Goal: Information Seeking & Learning: Learn about a topic

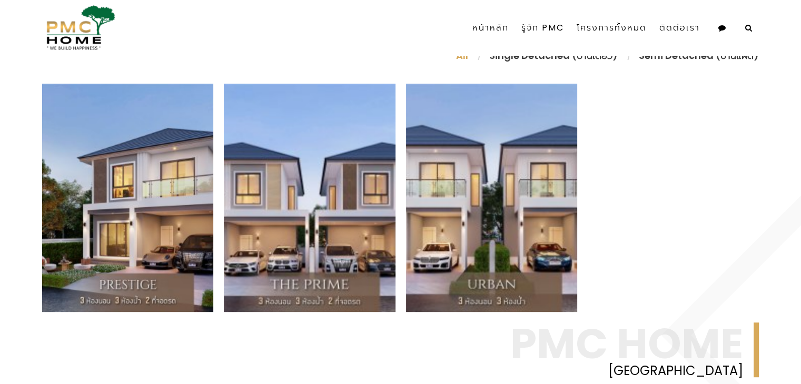
scroll to position [427, 0]
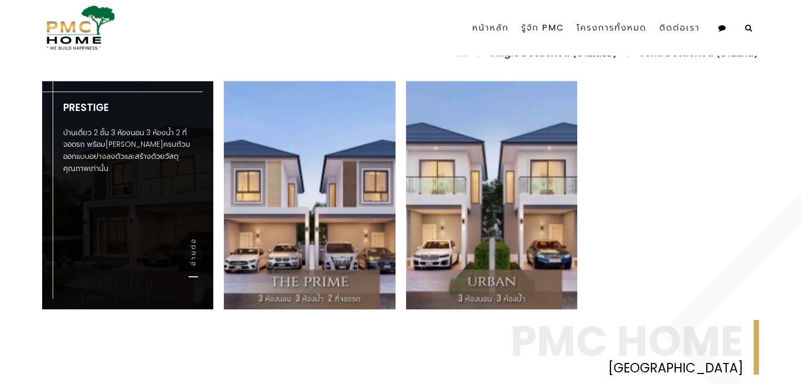
click at [150, 192] on div "Prestige บ้านเดี่ยว 2 ชั้น 3 ห้องนอน 3 ห้องน้ำ 2 ที่จอดรถ พร้อมส่วนกลางครบถ้วน …" at bounding box center [127, 144] width 171 height 127
click at [196, 253] on link "อ่านต่อ" at bounding box center [192, 257] width 9 height 40
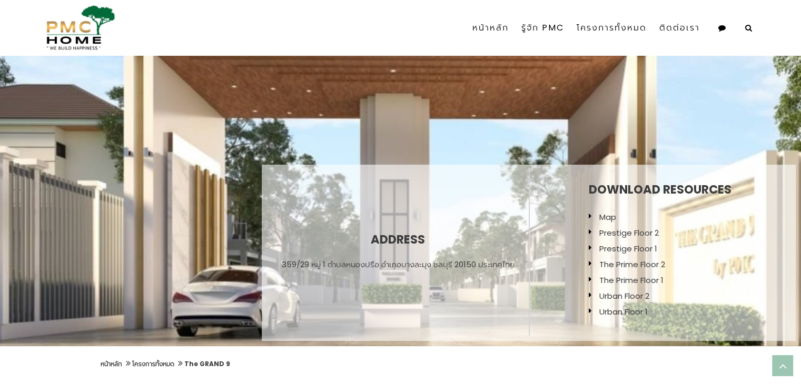
scroll to position [0, 0]
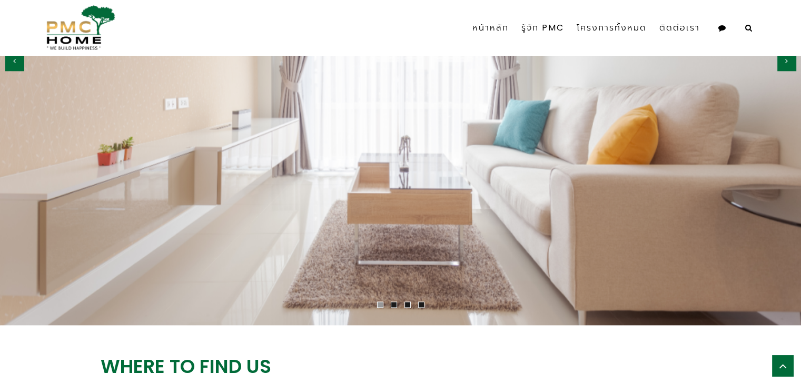
scroll to position [1227, 0]
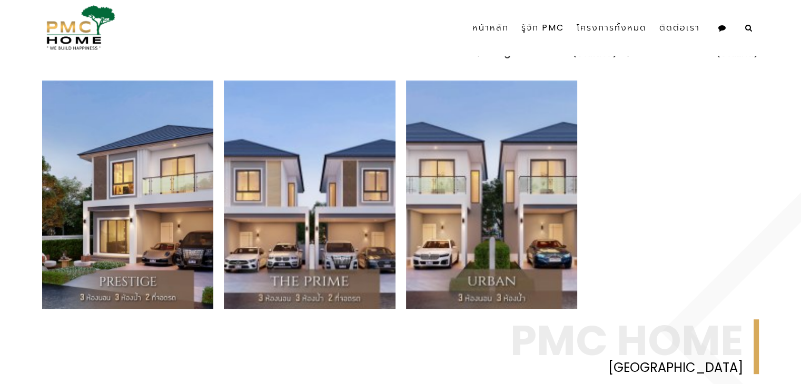
scroll to position [429, 0]
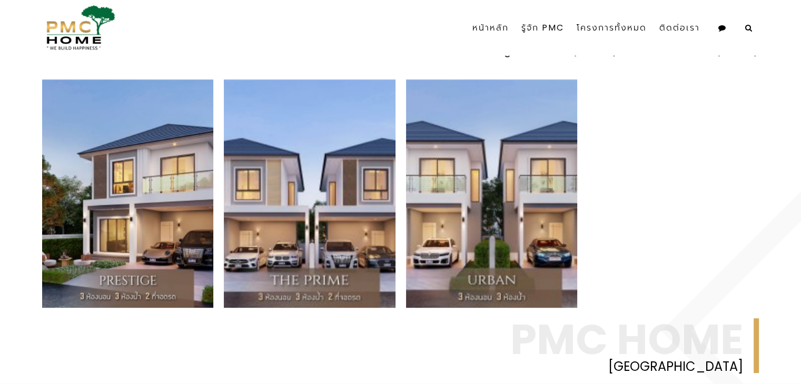
click at [358, 322] on strong "PMC Home" at bounding box center [398, 339] width 690 height 42
click at [618, 170] on div "Prestige บ้านเดี่ยว 2 ชั้น 3 ห้องนอน 3 ห้องน้ำ 2 ที่จอดรถ พร้อมส่วนกลางครบถ้วน …" at bounding box center [400, 193] width 716 height 228
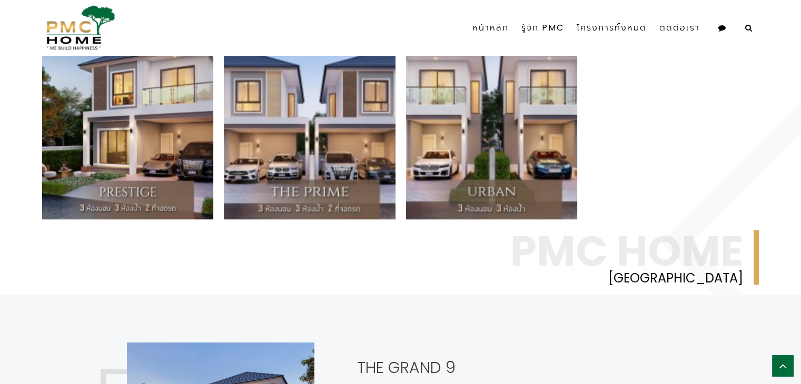
scroll to position [421, 0]
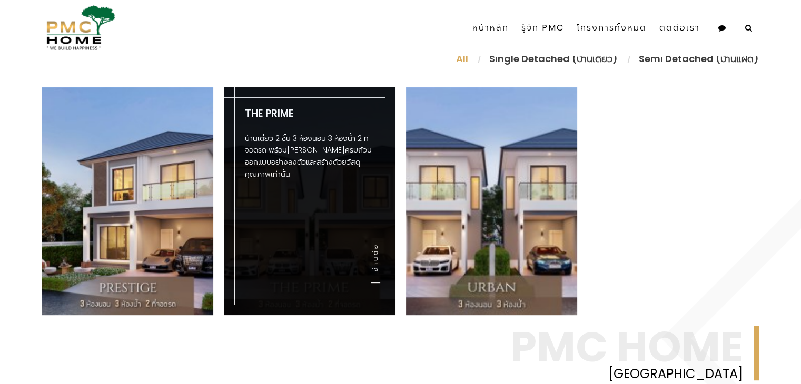
click at [341, 270] on div "The Prime บ้านเดี่ยว 2 ชั้น 3 ห้องนอน 3 ห้องน้ำ 2 ที่จอดรถ พร้อม[PERSON_NAME]คร…" at bounding box center [309, 201] width 171 height 228
click at [373, 258] on link "อ่านต่อ" at bounding box center [375, 263] width 9 height 40
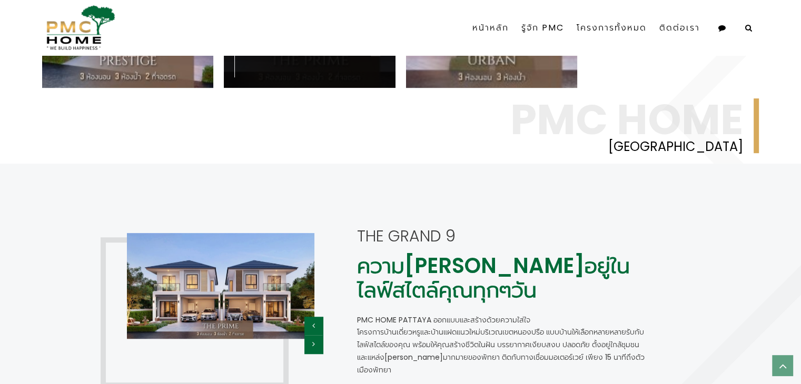
scroll to position [766, 0]
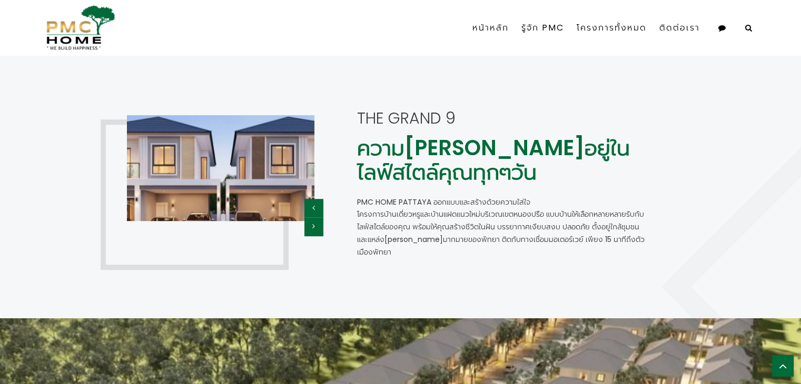
click at [253, 173] on img at bounding box center [220, 168] width 376 height 212
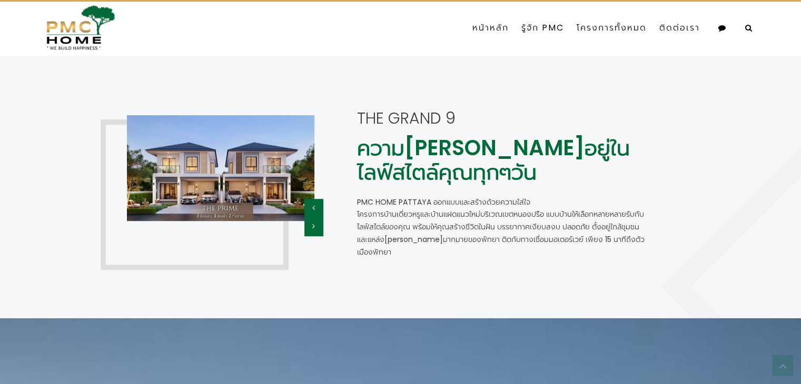
scroll to position [1005, 0]
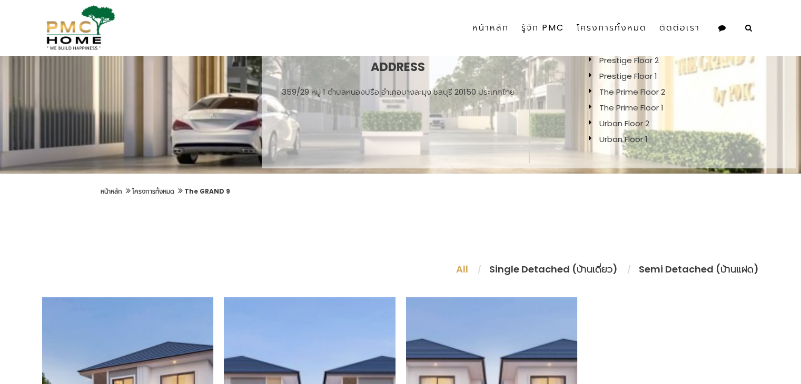
click at [141, 102] on div "Address 359/29 หมู่ 1 ตำบลหนองปรือ อำเภอบางละมุง ชลบุรี 20150 ประเทศไทย Downloa…" at bounding box center [400, 9] width 801 height 329
click at [211, 188] on link "The GRAND 9" at bounding box center [207, 191] width 46 height 9
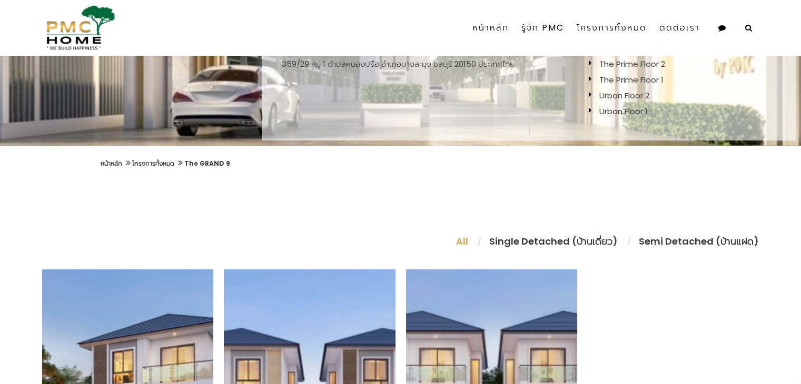
scroll to position [263, 0]
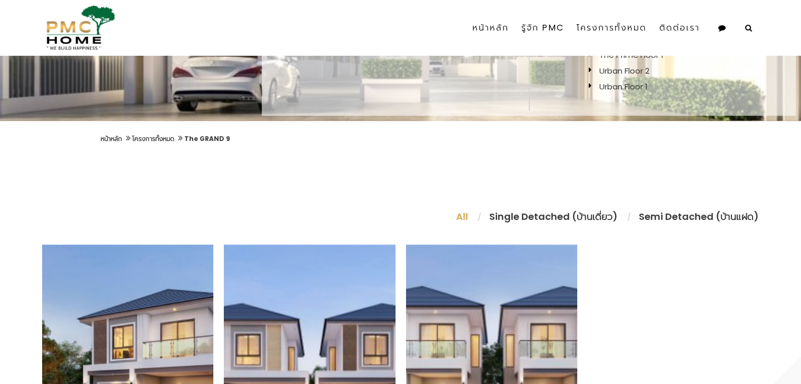
click at [664, 217] on li "Semi Detached (บ้านแฝด)" at bounding box center [693, 217] width 131 height 14
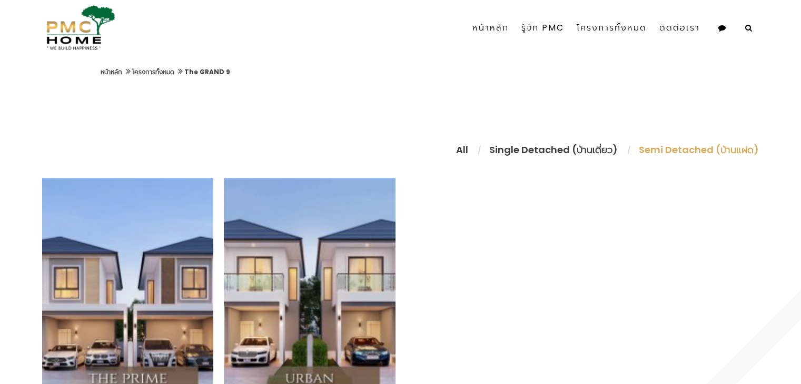
scroll to position [474, 0]
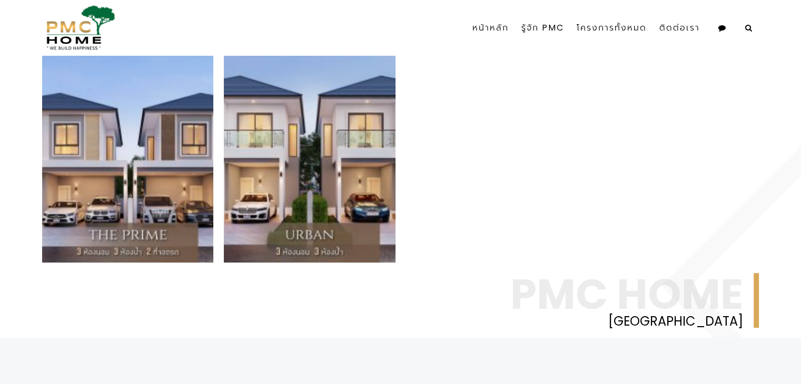
click at [614, 182] on div "The Prime บ้านเดี่ยว 2 ชั้น 3 ห้องนอน 3 ห้องน้ำ 2 ที่จอดรถ พร้อมส่วนกลางครบถ้วน…" at bounding box center [400, 148] width 716 height 228
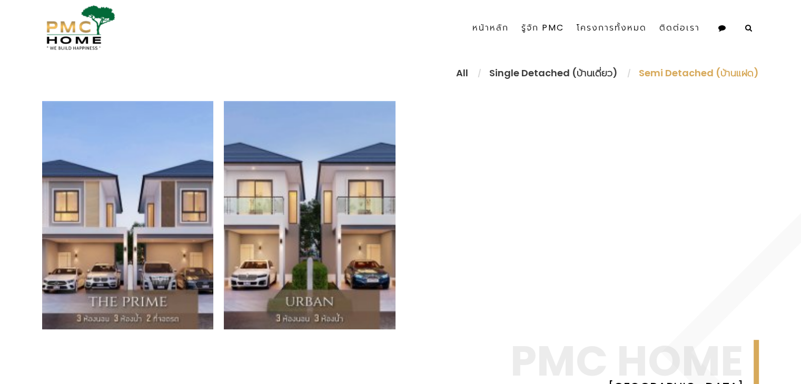
scroll to position [421, 0]
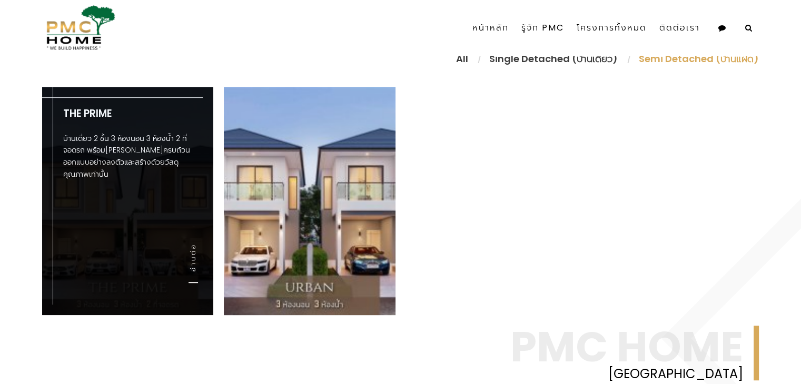
click at [143, 264] on div "The Prime บ้านเดี่ยว 2 ชั้น 3 ห้องนอน 3 ห้องน้ำ 2 ที่จอดรถ พร้อมส่วนกลางครบถ้วน…" at bounding box center [127, 201] width 171 height 228
click at [197, 253] on link "อ่านต่อ" at bounding box center [192, 263] width 9 height 40
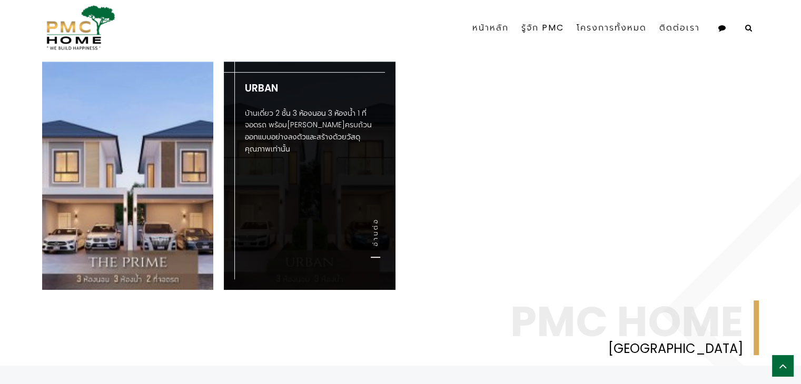
scroll to position [369, 0]
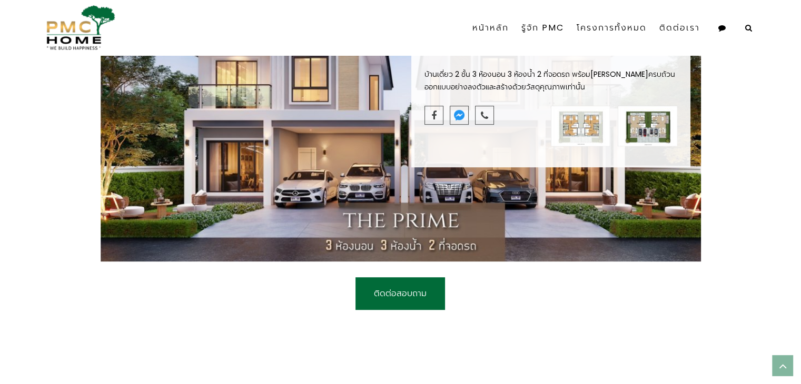
scroll to position [373, 0]
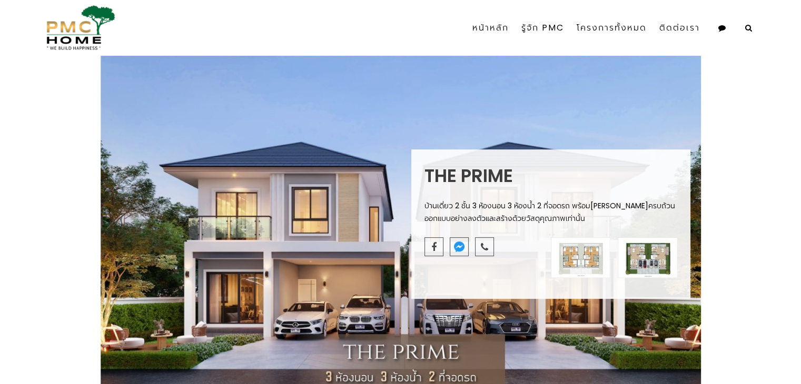
click at [732, 112] on div "The Prime บ้านเดี่ยว 2 ชั้น 3 ห้องนอน 3 ห้องน้ำ 2 ที่จอดรถ พร้อมส่วนกลางครบถ้วน…" at bounding box center [400, 224] width 801 height 359
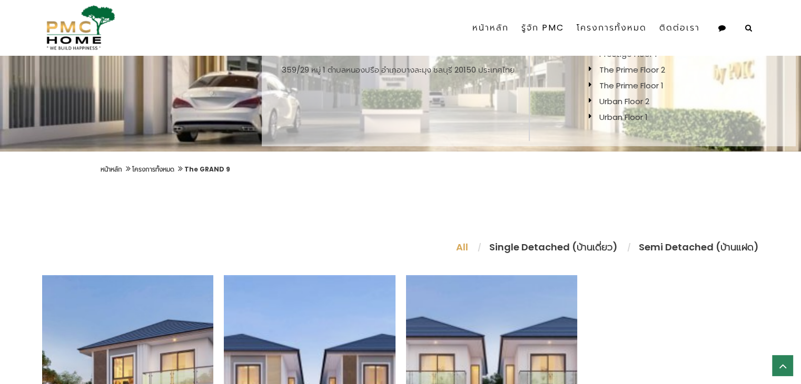
scroll to position [232, 0]
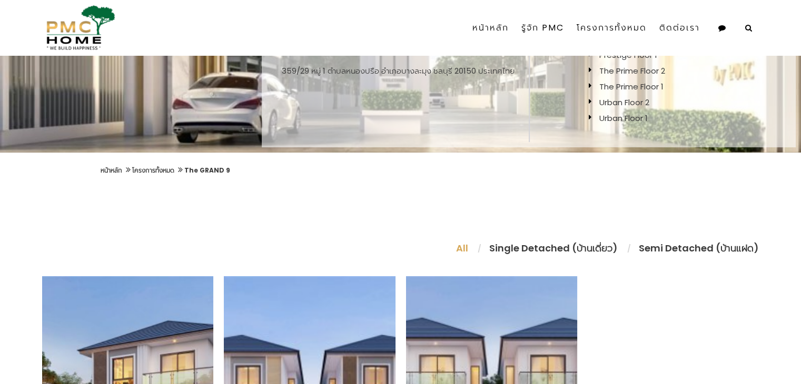
click at [688, 244] on li "Semi Detached (บ้านแฝด)" at bounding box center [693, 248] width 131 height 14
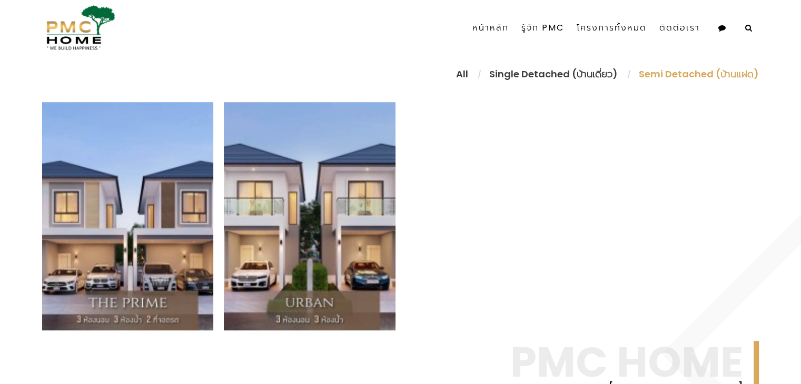
scroll to position [406, 0]
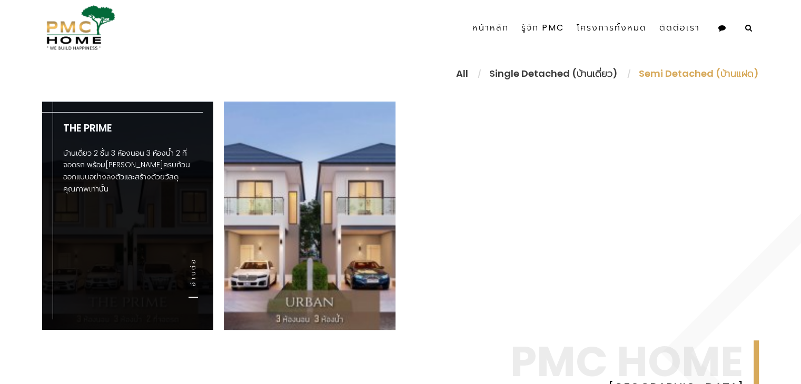
click at [156, 220] on div "The Prime บ้านเดี่ยว 2 ชั้น 3 ห้องนอน 3 ห้องน้ำ 2 ที่จอดรถ พร้อม[PERSON_NAME]คร…" at bounding box center [127, 165] width 171 height 127
drag, startPoint x: 184, startPoint y: 257, endPoint x: 189, endPoint y: 266, distance: 9.9
click at [189, 266] on div "The Prime บ้านเดี่ยว 2 ชั้น 3 ห้องนอน 3 ห้องน้ำ 2 ที่จอดรถ พร้อม[PERSON_NAME]คร…" at bounding box center [127, 216] width 171 height 228
click at [189, 266] on link "อ่านต่อ" at bounding box center [192, 278] width 9 height 40
